Goal: Book appointment/travel/reservation

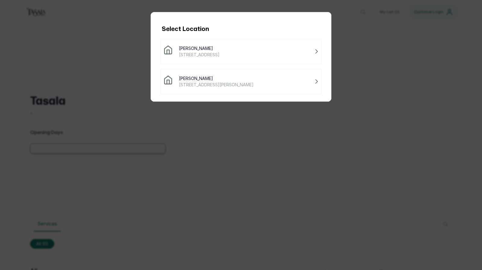
click at [217, 84] on span "[STREET_ADDRESS][PERSON_NAME]" at bounding box center [216, 85] width 75 height 6
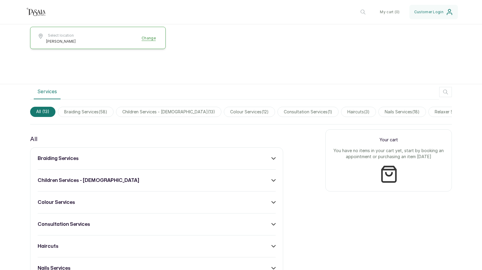
scroll to position [122, 0]
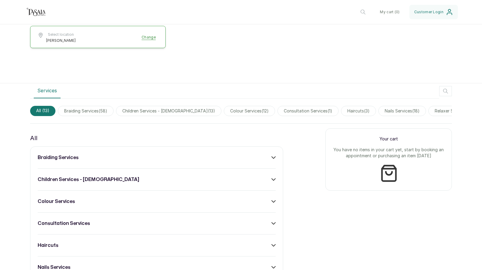
click at [442, 92] on icon "button" at bounding box center [445, 91] width 7 height 7
click at [389, 93] on input "text" at bounding box center [414, 91] width 75 height 15
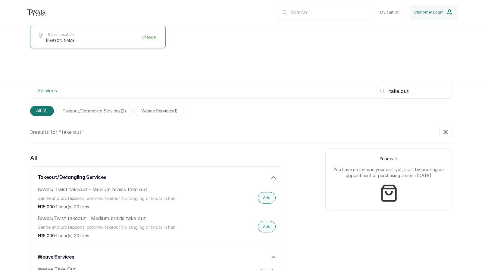
click at [105, 111] on span "takeout/detangling services ( 2 )" at bounding box center [94, 111] width 76 height 10
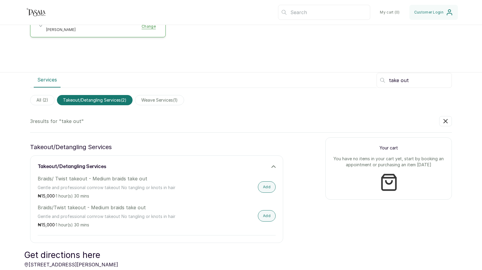
scroll to position [133, 0]
click at [272, 166] on icon at bounding box center [274, 167] width 4 height 2
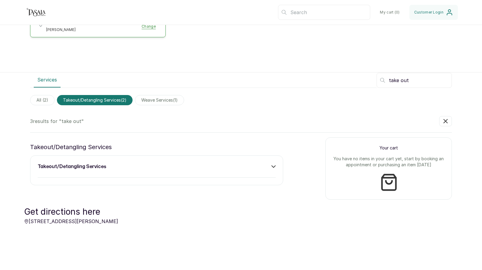
click at [42, 100] on span "All ( 2 )" at bounding box center [42, 100] width 24 height 10
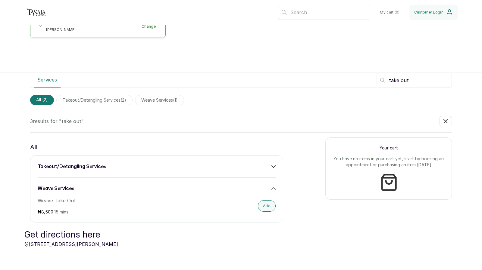
drag, startPoint x: 417, startPoint y: 85, endPoint x: 367, endPoint y: 77, distance: 50.6
click at [367, 77] on div "Services take out" at bounding box center [241, 80] width 422 height 15
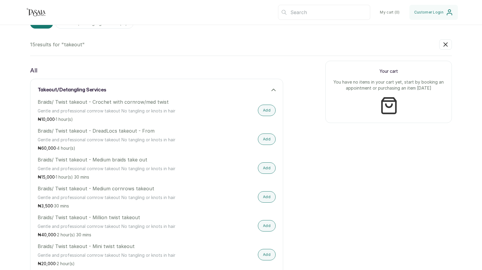
scroll to position [235, 0]
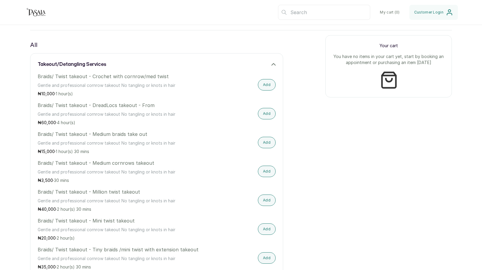
click at [266, 171] on button "Add" at bounding box center [267, 171] width 18 height 11
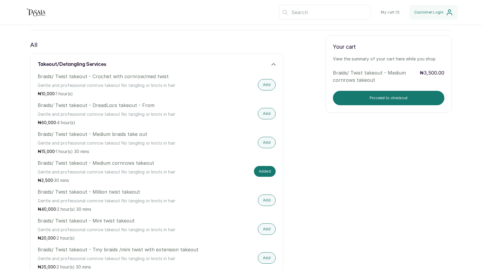
scroll to position [25, 0]
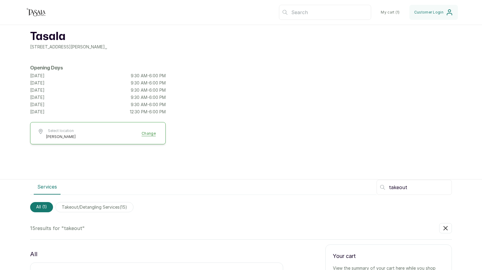
drag, startPoint x: 411, startPoint y: 192, endPoint x: 347, endPoint y: 184, distance: 64.3
click at [347, 184] on div "Services takeout" at bounding box center [241, 187] width 422 height 15
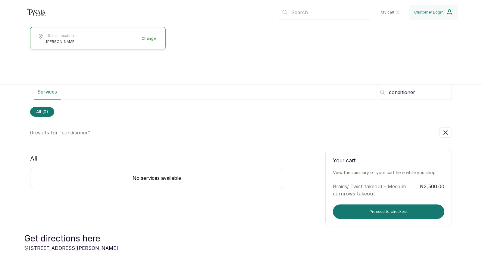
scroll to position [121, 0]
type input "c"
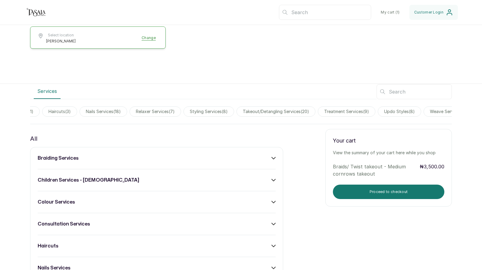
scroll to position [0, 318]
click at [330, 111] on span "treatment services ( 9 )" at bounding box center [327, 112] width 58 height 10
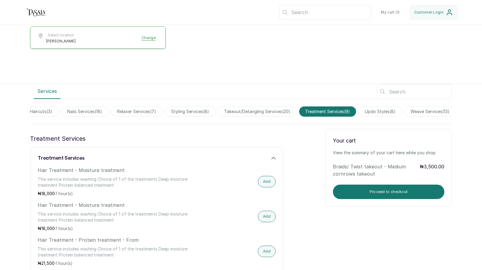
click at [264, 186] on button "Add" at bounding box center [267, 181] width 18 height 11
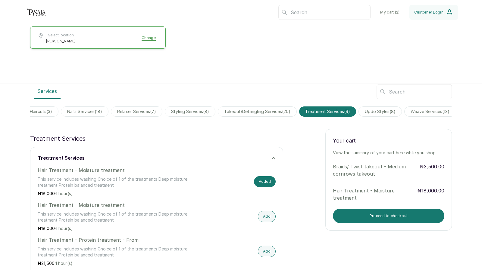
click at [352, 215] on button "Proceed to checkout" at bounding box center [388, 216] width 111 height 14
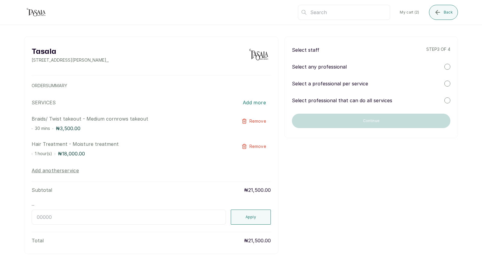
scroll to position [0, 0]
click at [444, 68] on div at bounding box center [447, 67] width 6 height 6
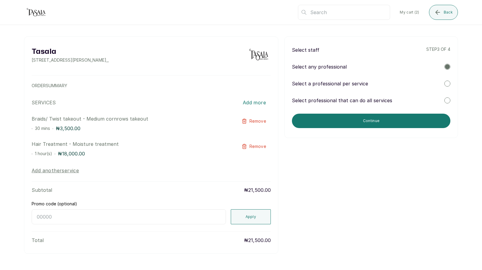
click at [351, 120] on button "Continue" at bounding box center [371, 121] width 158 height 14
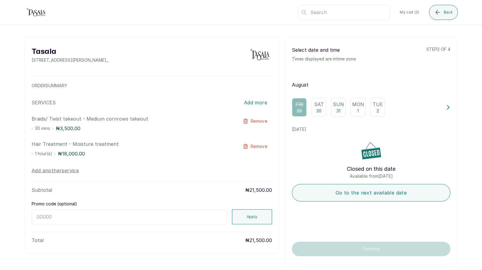
click at [316, 110] on p "30" at bounding box center [318, 111] width 5 height 6
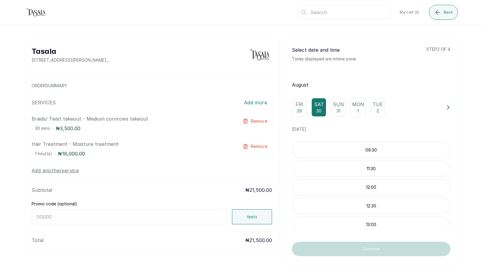
click at [365, 153] on p "09:30" at bounding box center [371, 150] width 158 height 6
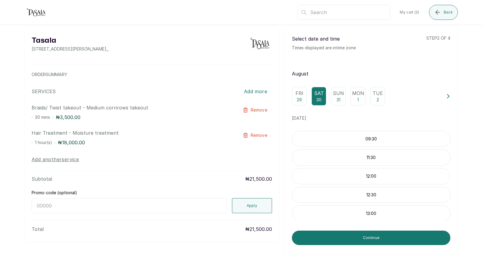
click at [397, 135] on div "09:30" at bounding box center [371, 139] width 158 height 16
click at [373, 138] on p "09:30" at bounding box center [371, 139] width 158 height 6
click at [430, 138] on p "09:30" at bounding box center [371, 139] width 158 height 6
click at [369, 238] on button "Continue" at bounding box center [371, 238] width 158 height 14
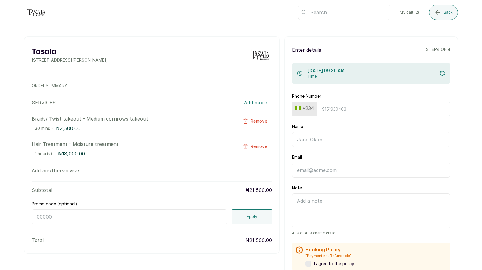
click at [324, 111] on input "Phone Number" at bounding box center [383, 109] width 133 height 15
type input "9032551200"
type input "[PERSON_NAME]"
type input "[EMAIL_ADDRESS][DOMAIN_NAME]"
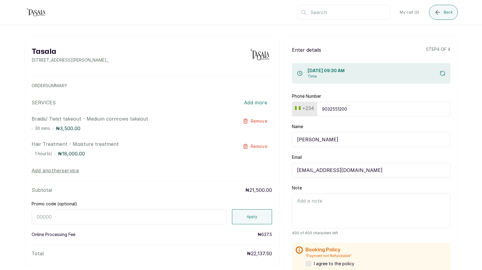
type input "9032551200"
click at [322, 143] on input "[PERSON_NAME]" at bounding box center [371, 139] width 158 height 15
drag, startPoint x: 474, startPoint y: 137, endPoint x: 478, endPoint y: 173, distance: 36.4
click at [478, 173] on main "Tasala [STREET_ADDRESS][PERSON_NAME] , , ORDER SUMMARY SERVICES Add more Braids…" at bounding box center [241, 147] width 482 height 246
click at [308, 263] on label at bounding box center [308, 264] width 6 height 6
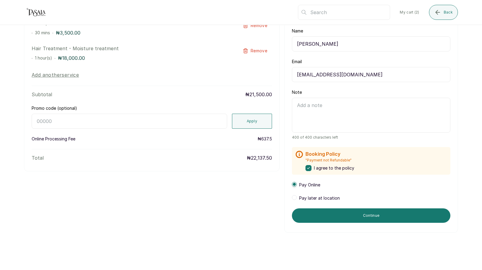
scroll to position [101, 0]
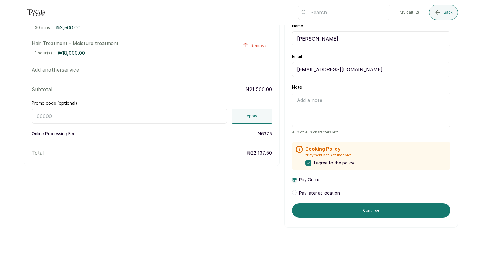
click at [311, 191] on span "Pay later at location" at bounding box center [319, 193] width 41 height 6
click at [330, 209] on button "Continue" at bounding box center [371, 211] width 158 height 14
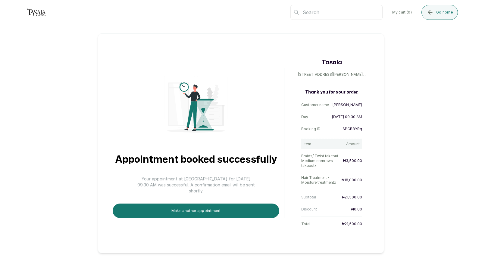
scroll to position [0, 0]
click at [478, 96] on div "Appointment booked successfully Your appointment at [GEOGRAPHIC_DATA] for [DATE…" at bounding box center [241, 138] width 482 height 229
drag, startPoint x: 341, startPoint y: 130, endPoint x: 364, endPoint y: 130, distance: 22.9
click at [364, 130] on div "Thank you for your order. Customer name [PERSON_NAME] Day [DATE] 09:30 AM Booki…" at bounding box center [331, 159] width 75 height 140
click at [245, 215] on div "Appointment booked successfully Your appointment at [GEOGRAPHIC_DATA] for [DATE…" at bounding box center [199, 143] width 172 height 150
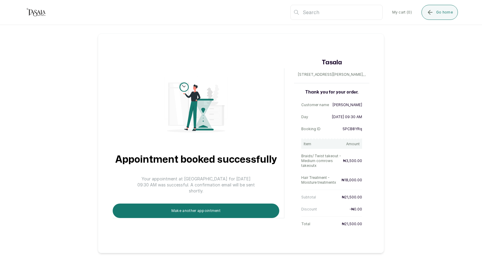
click at [245, 213] on button "Make another appointment" at bounding box center [196, 211] width 167 height 14
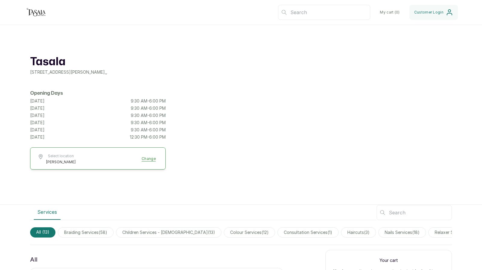
click at [435, 11] on span "Customer Login" at bounding box center [428, 12] width 29 height 5
